Goal: Obtain resource: Obtain resource

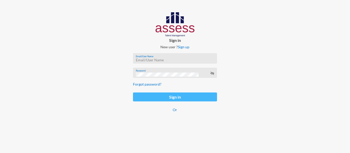
type input "nourhan.nabil@assesstm.com"
click at [165, 96] on button "Sign in" at bounding box center [175, 97] width 84 height 9
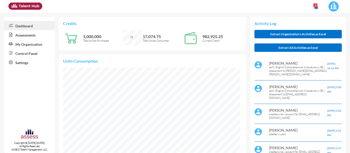
scroll to position [40, 80]
click at [335, 5] on img at bounding box center [333, 6] width 10 height 10
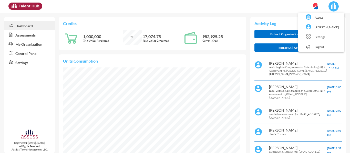
click at [138, 8] on div at bounding box center [175, 76] width 350 height 153
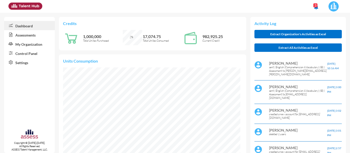
click at [23, 55] on link "Control Panel" at bounding box center [29, 53] width 51 height 9
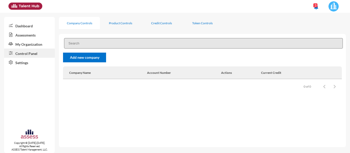
click at [30, 53] on link "Control Panel" at bounding box center [29, 53] width 51 height 9
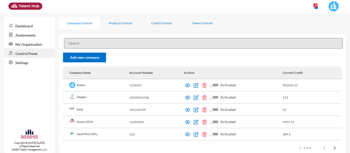
scroll to position [11, 0]
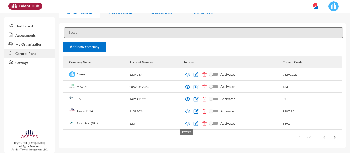
click at [187, 124] on img at bounding box center [187, 123] width 5 height 5
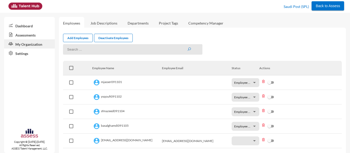
click at [34, 36] on link "Assessments" at bounding box center [29, 34] width 51 height 9
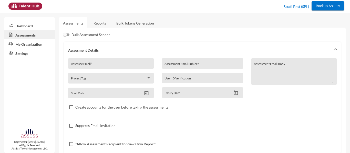
click at [106, 24] on link "Reports" at bounding box center [99, 23] width 21 height 13
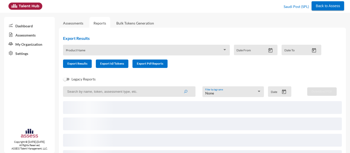
click at [99, 54] on div "Product Name" at bounding box center [146, 52] width 161 height 8
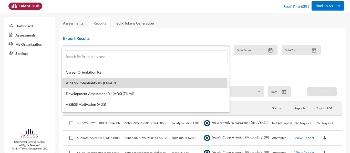
click at [118, 80] on mat-option "ASSESS Potentiality R2 (EN/AR)" at bounding box center [146, 83] width 168 height 11
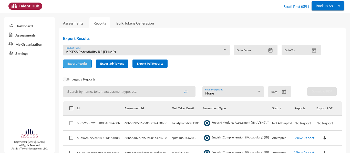
click at [82, 65] on span "Export Results" at bounding box center [77, 64] width 20 height 4
click at [99, 49] on div "ASSESS Potentiality R2 (EN/AR) Product Name" at bounding box center [146, 52] width 161 height 8
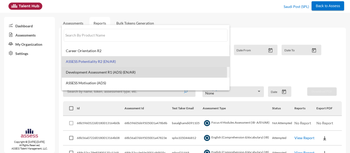
click at [111, 73] on span "Development Assessment R1 (ADS) (EN/AR)" at bounding box center [146, 72] width 160 height 4
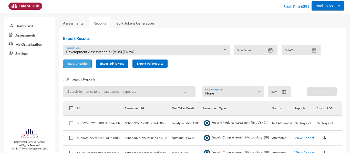
click at [72, 61] on button "Export Results" at bounding box center [77, 64] width 29 height 8
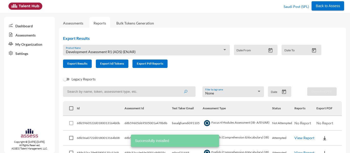
click at [96, 49] on div "Development Assessment R1 (ADS) (EN/AR) Product Name" at bounding box center [146, 52] width 161 height 8
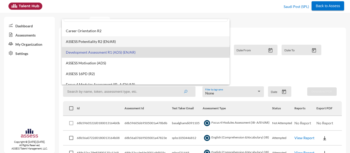
scroll to position [25, 0]
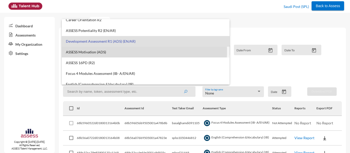
click at [100, 51] on span "ASSESS Motivation (ADS)" at bounding box center [146, 52] width 160 height 4
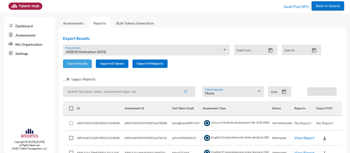
click at [82, 67] on button "Export Results" at bounding box center [77, 64] width 29 height 8
click at [126, 52] on div "ASSESS Motivation (ADS)" at bounding box center [144, 52] width 157 height 4
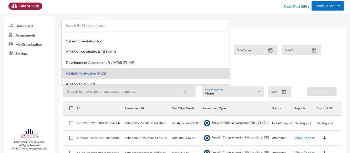
scroll to position [41, 0]
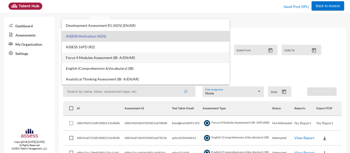
click at [97, 59] on span "Focus 4 Modules Assessment (IB- A/EN/AR)" at bounding box center [146, 58] width 160 height 4
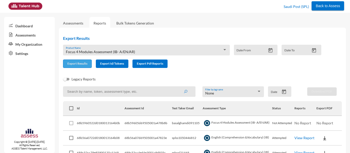
click at [79, 67] on button "Export Results" at bounding box center [77, 64] width 29 height 8
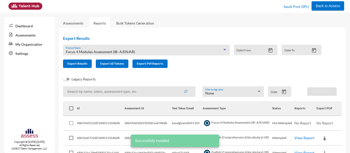
click at [128, 50] on span "Focus 4 Modules Assessment (IB- A/EN/AR)" at bounding box center [100, 52] width 69 height 4
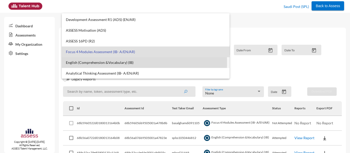
click at [91, 63] on span "English (Comprehension &Vocabulary) (IB)" at bounding box center [146, 63] width 160 height 4
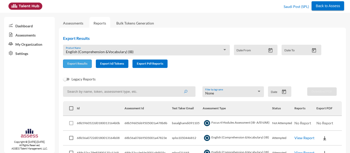
click at [87, 61] on button "Export Results" at bounding box center [77, 64] width 29 height 8
